Goal: Information Seeking & Learning: Learn about a topic

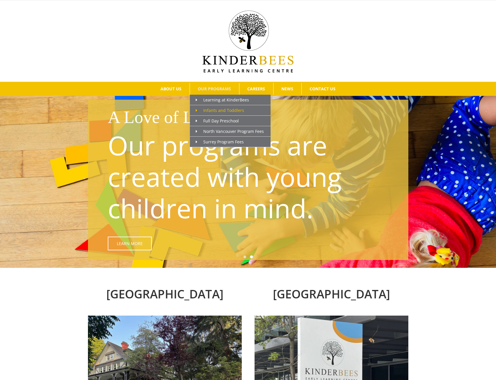
click at [223, 108] on span "Infants and Toddlers" at bounding box center [220, 111] width 48 height 6
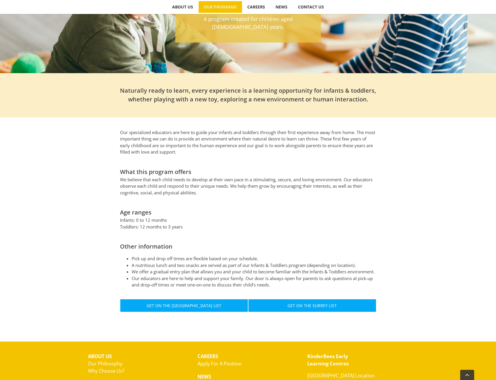
scroll to position [146, 0]
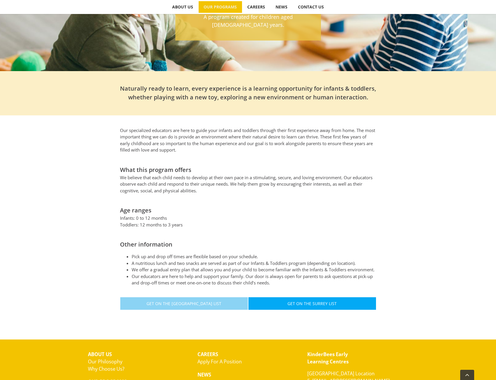
click at [197, 302] on span "Get On The [GEOGRAPHIC_DATA] List" at bounding box center [184, 303] width 75 height 5
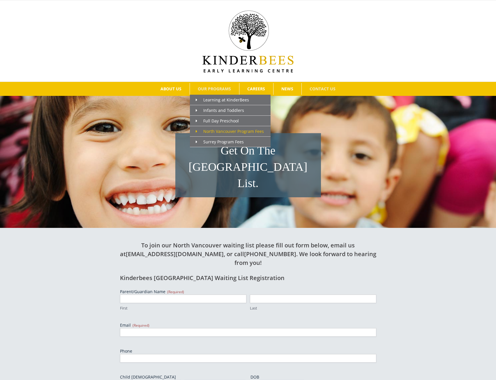
click at [222, 131] on span "North Vancouver Program Fees" at bounding box center [230, 132] width 68 height 6
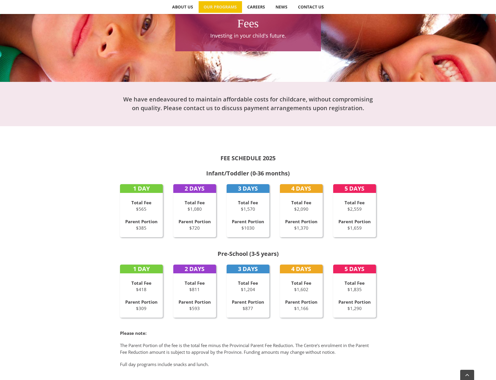
scroll to position [146, 0]
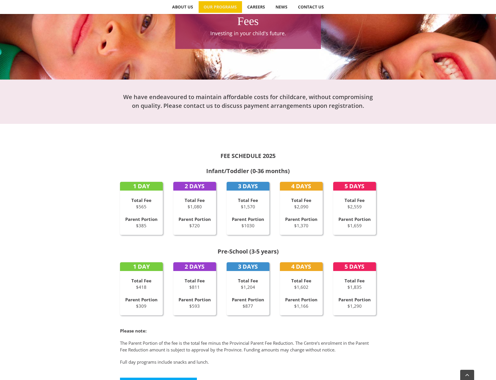
drag, startPoint x: 367, startPoint y: 226, endPoint x: 348, endPoint y: 226, distance: 19.5
click at [348, 226] on p "Parent Portion $1,659" at bounding box center [354, 222] width 43 height 13
copy p "$1,659"
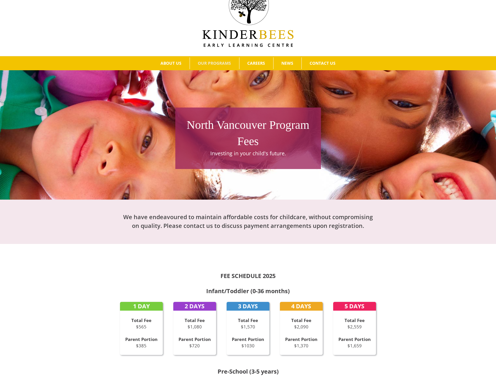
scroll to position [0, 0]
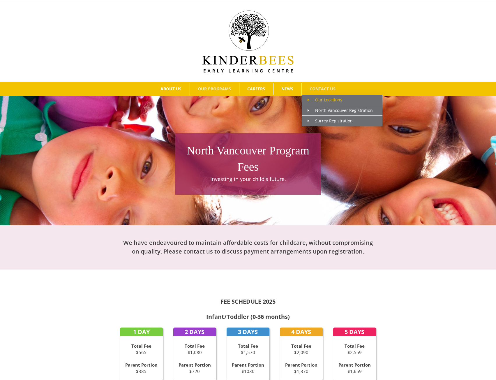
click at [335, 97] on span "Our Locations" at bounding box center [325, 100] width 35 height 6
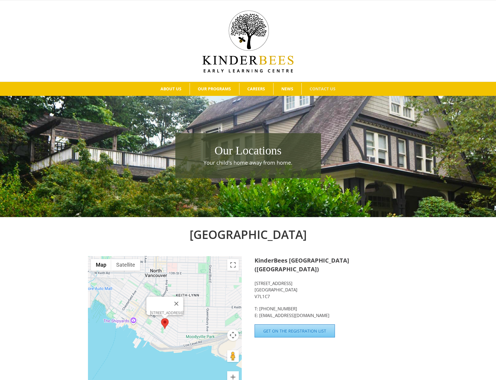
drag, startPoint x: 276, startPoint y: 288, endPoint x: 255, endPoint y: 274, distance: 25.1
click at [255, 280] on p "350 E 2nd Street North Vancouver BC V7L1C7" at bounding box center [332, 290] width 154 height 20
copy p "350 E 2nd Street North Vancouver BC V7L1C7"
